Goal: Task Accomplishment & Management: Manage account settings

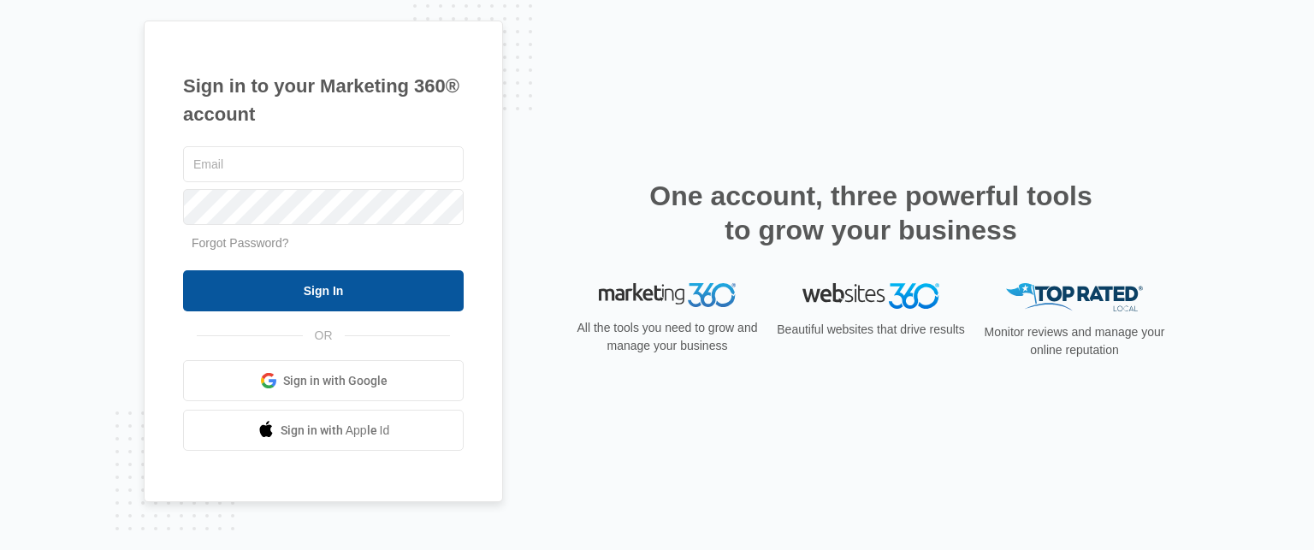
type input "[EMAIL_ADDRESS][DOMAIN_NAME]"
click at [352, 293] on input "Sign In" at bounding box center [323, 290] width 280 height 41
